Goal: Information Seeking & Learning: Learn about a topic

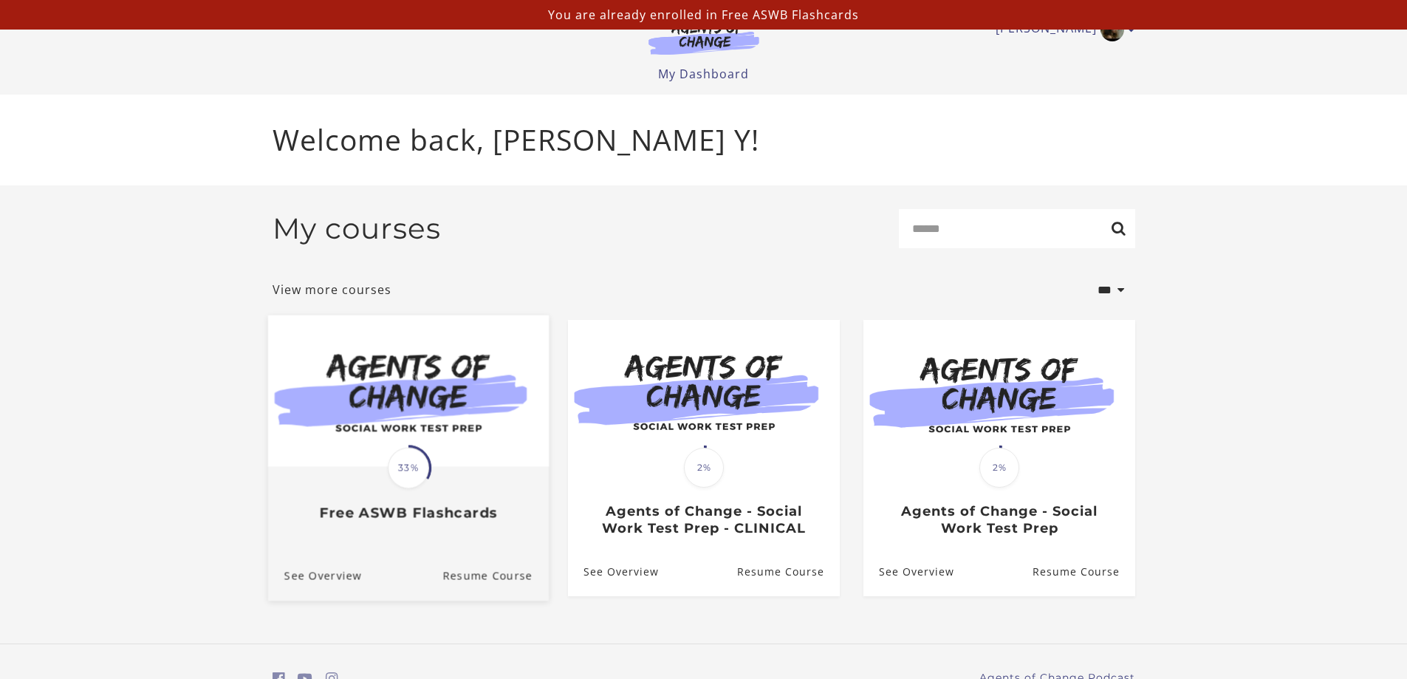
click at [413, 408] on img at bounding box center [407, 390] width 281 height 151
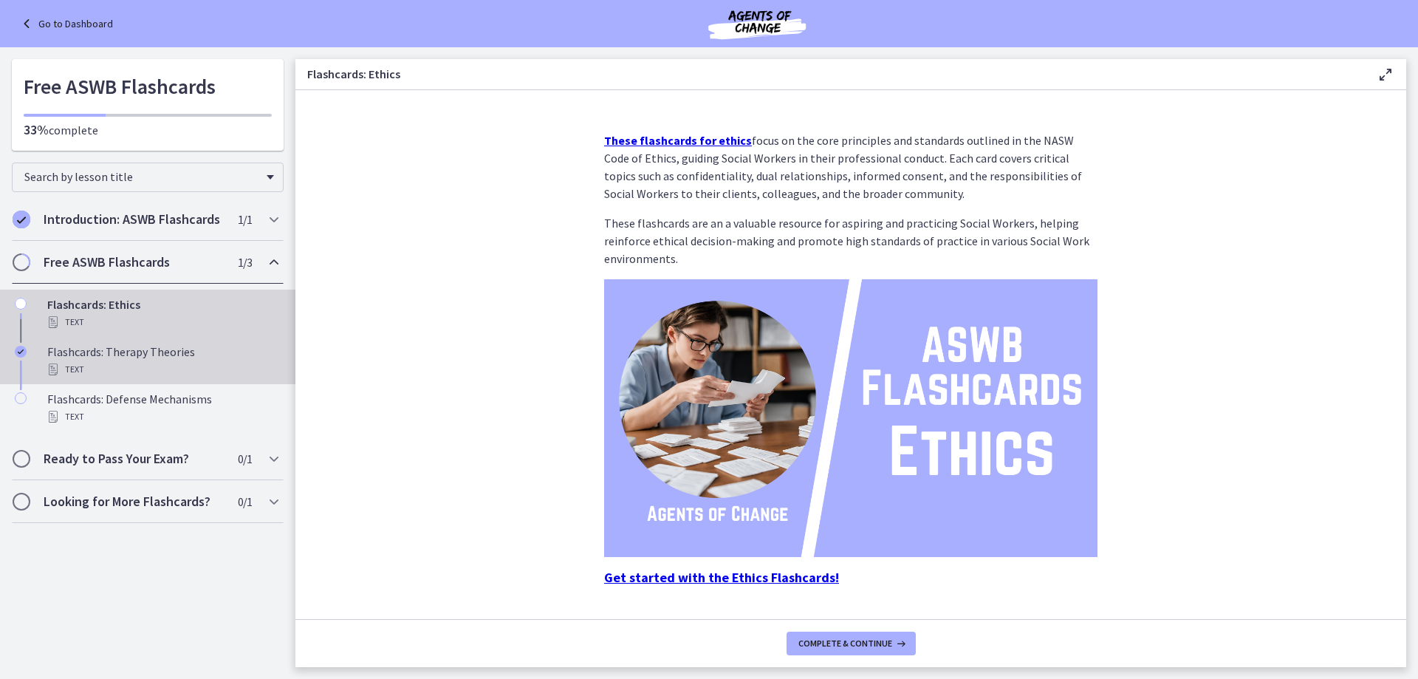
click at [204, 365] on div "Text" at bounding box center [162, 369] width 230 height 18
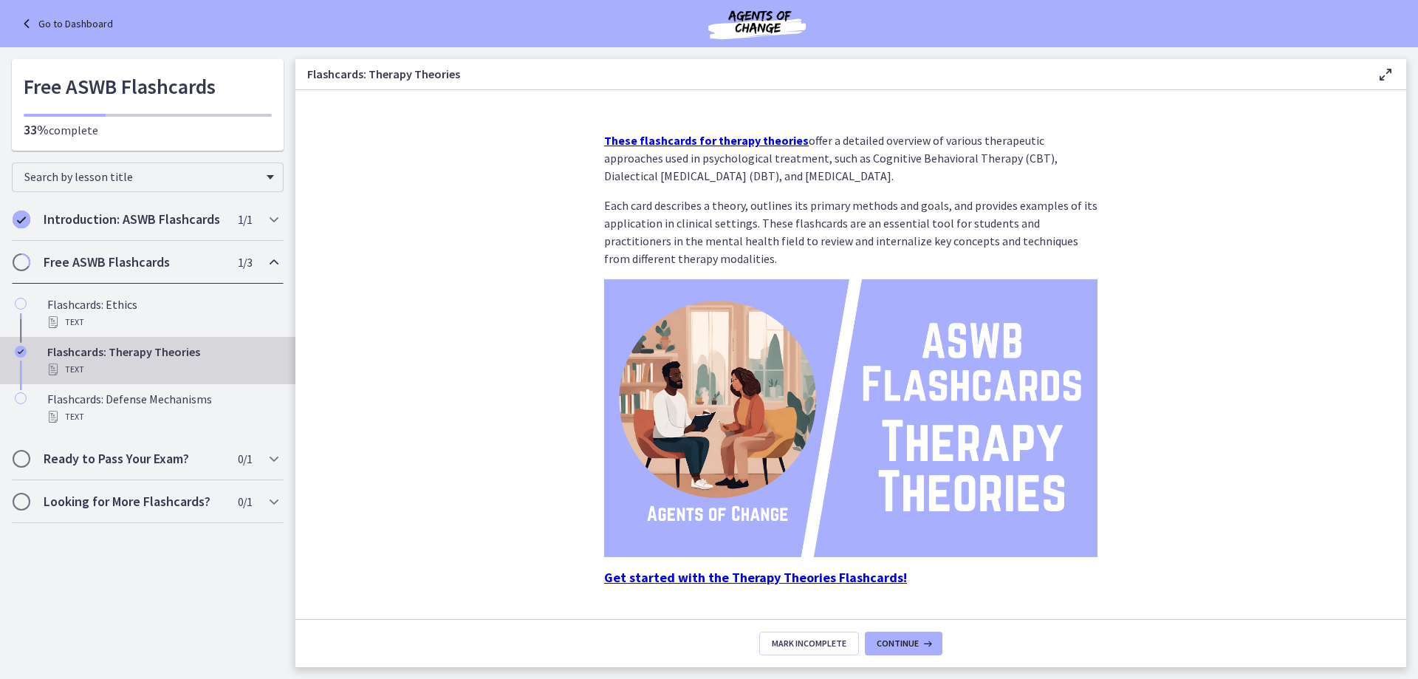
click at [842, 403] on img at bounding box center [850, 418] width 493 height 278
